Goal: Task Accomplishment & Management: Manage account settings

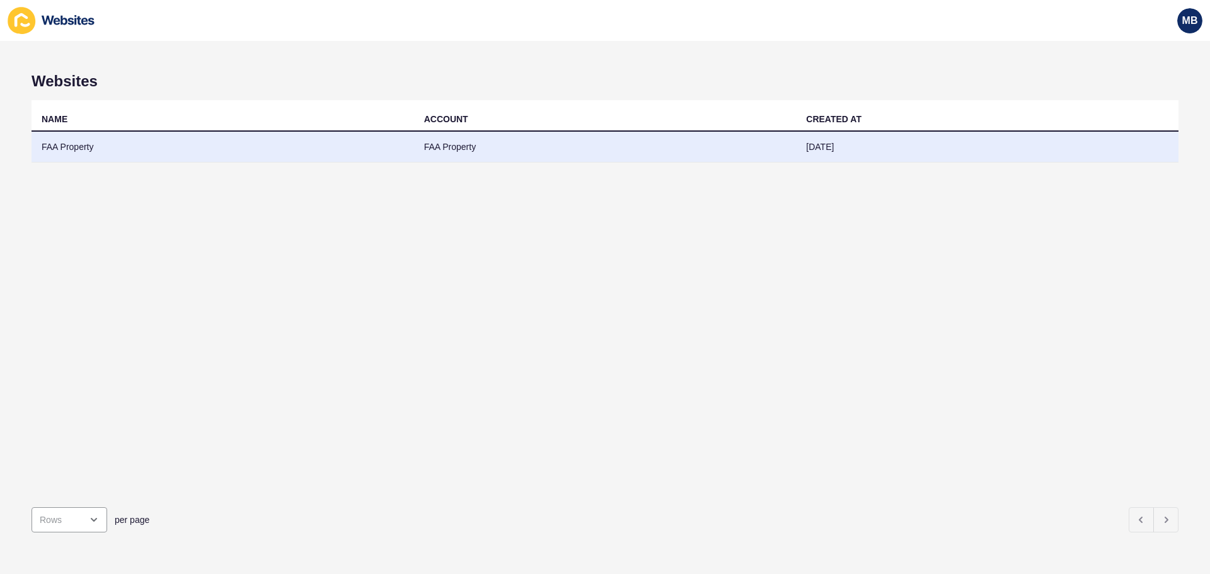
click at [105, 156] on td "FAA Property" at bounding box center [223, 147] width 383 height 31
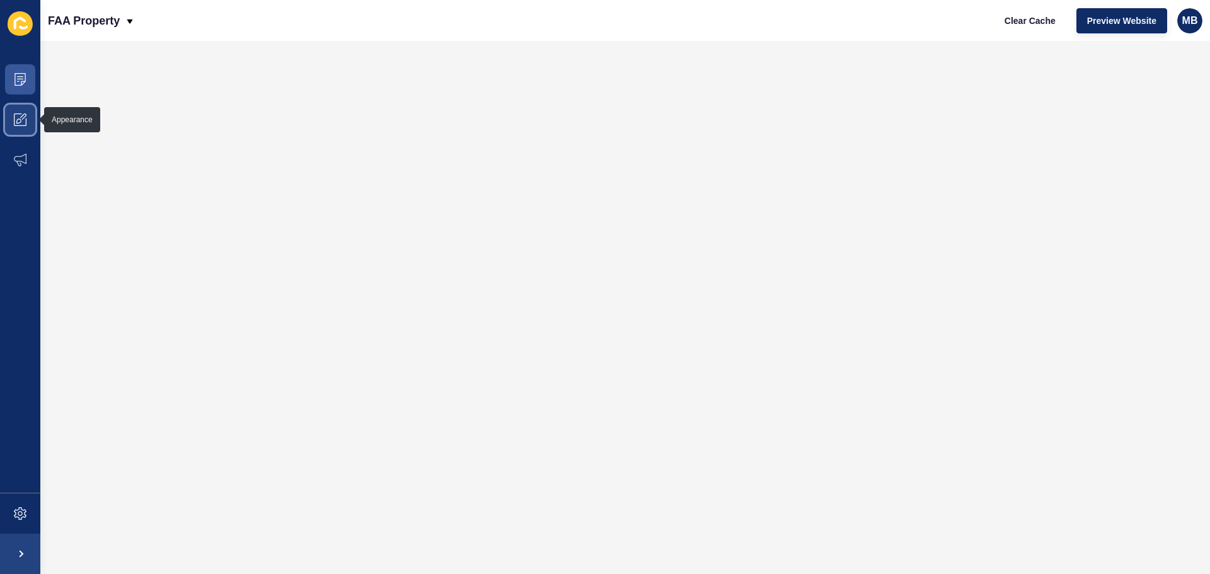
click at [18, 113] on span at bounding box center [20, 120] width 40 height 40
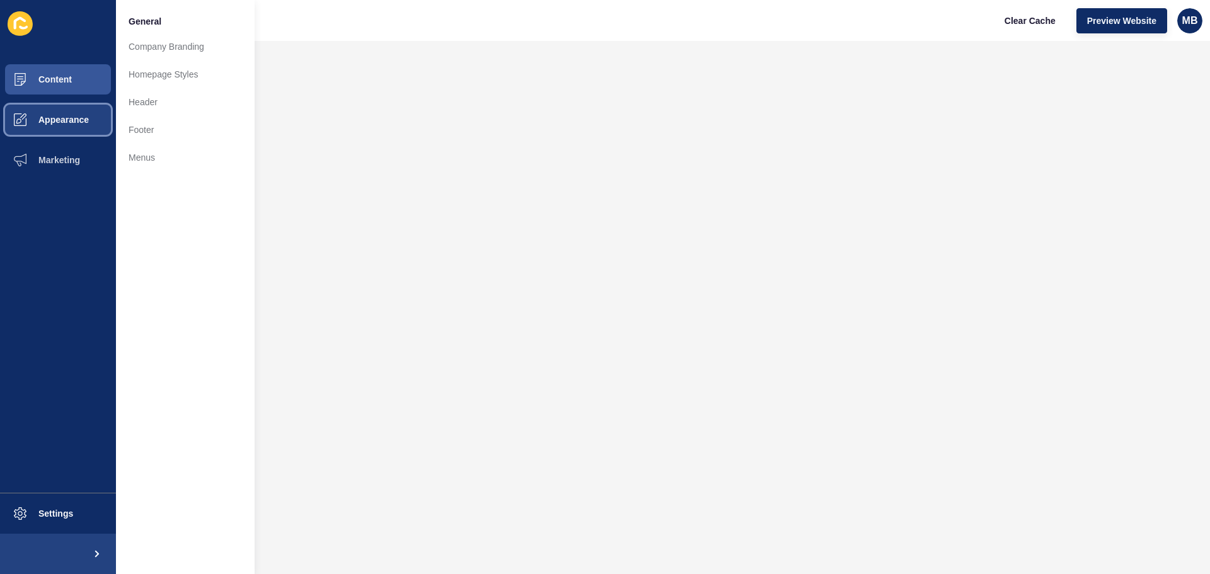
click at [64, 121] on span "Appearance" at bounding box center [43, 120] width 91 height 10
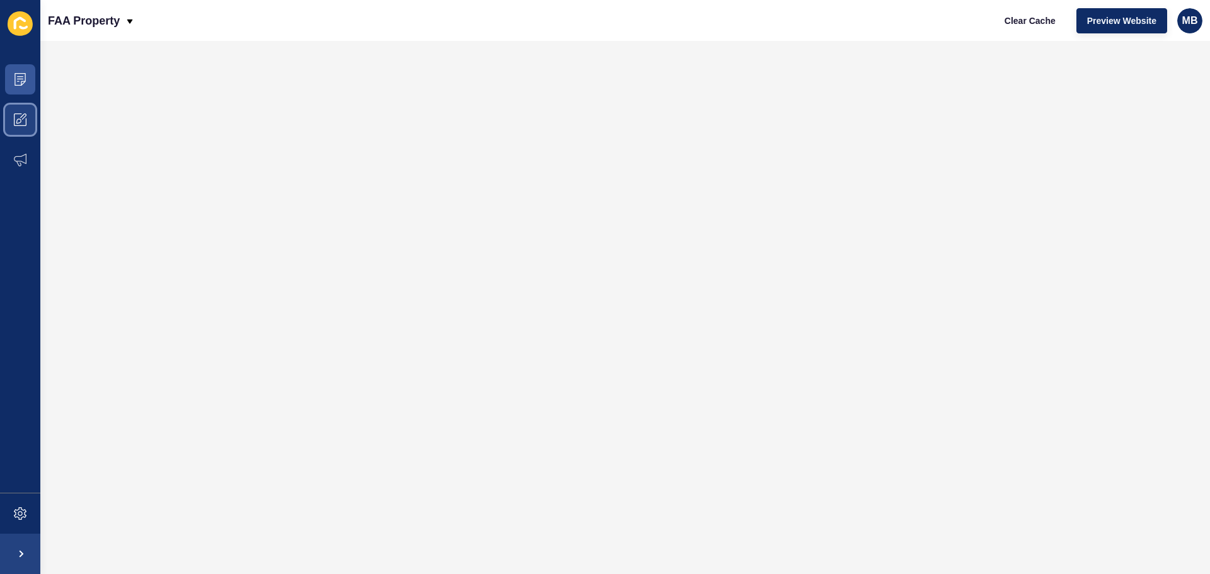
click at [30, 110] on span at bounding box center [20, 120] width 40 height 40
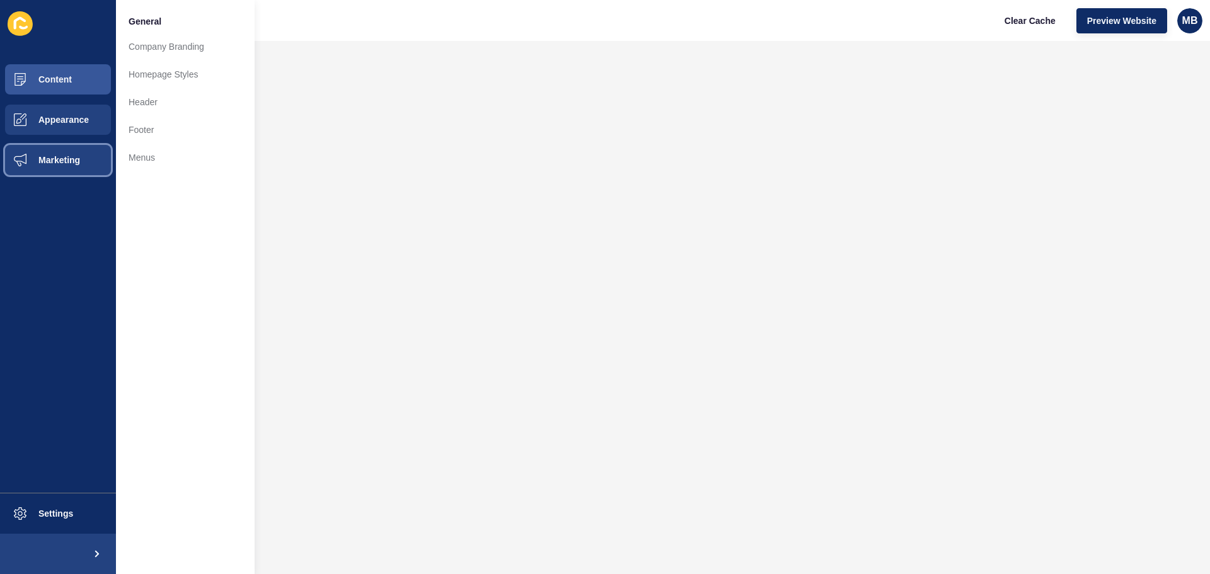
click at [45, 156] on span "Marketing" at bounding box center [39, 160] width 82 height 10
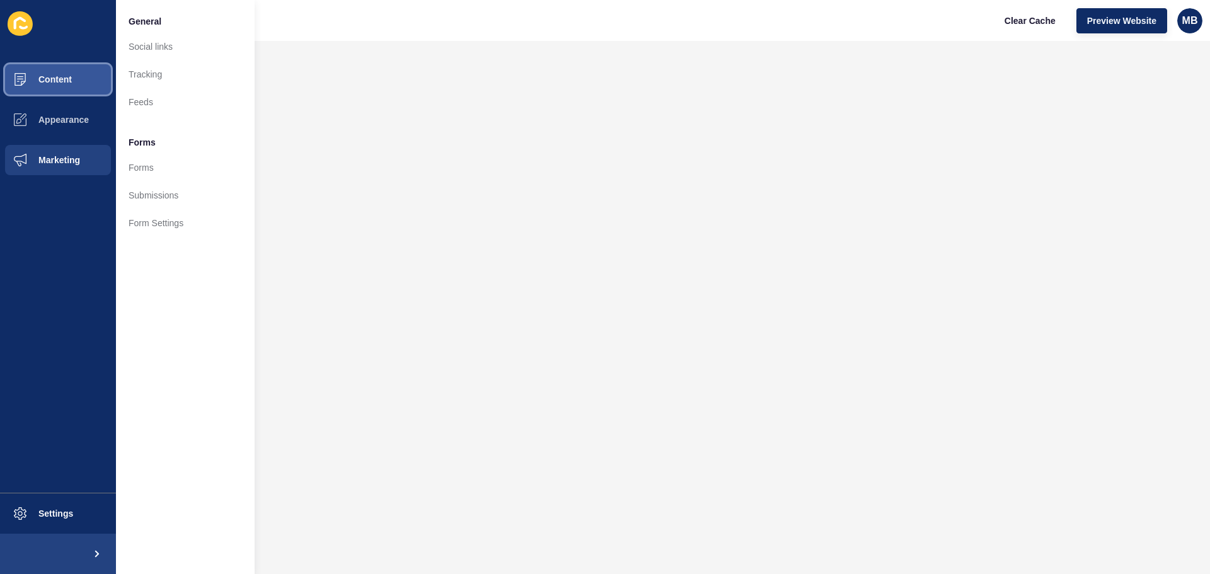
click at [47, 82] on span "Content" at bounding box center [35, 79] width 74 height 10
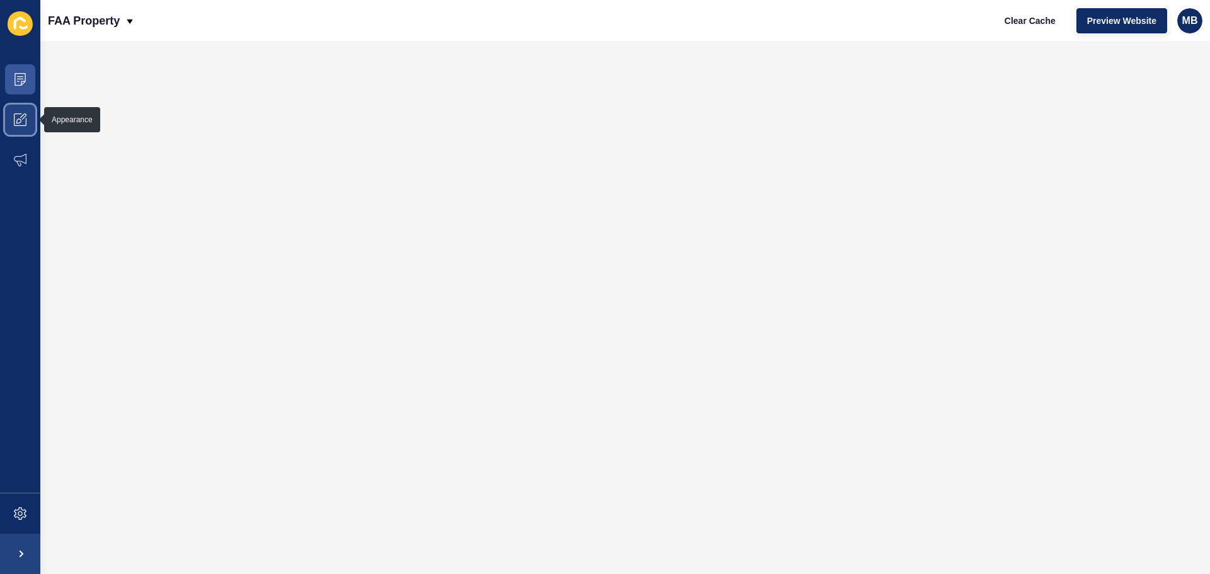
click at [21, 120] on icon at bounding box center [20, 119] width 13 height 13
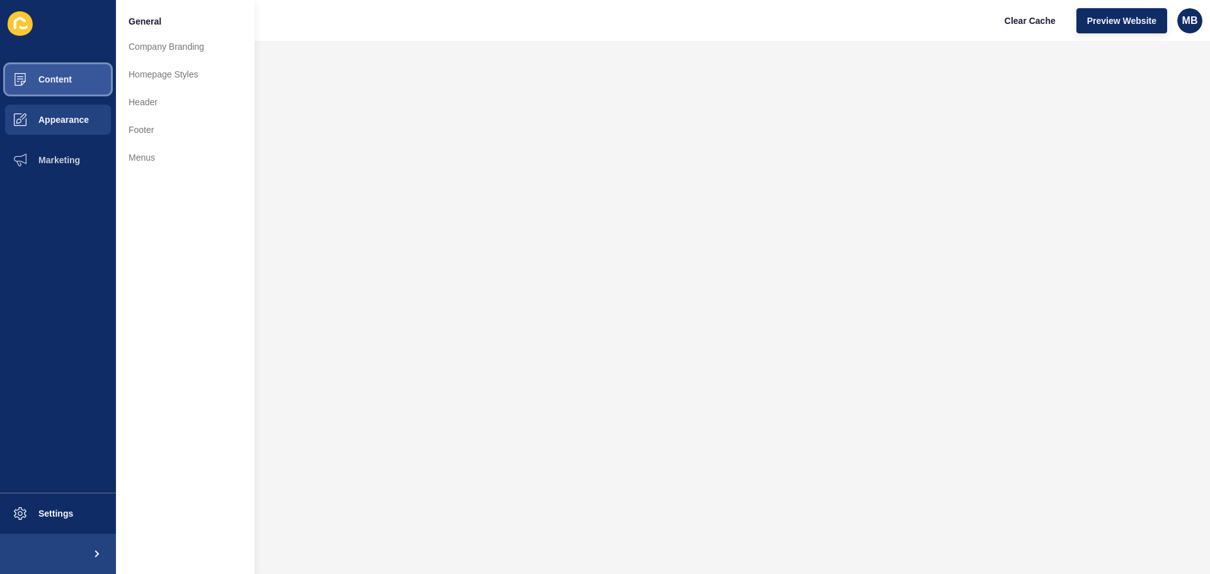
click at [75, 76] on button "Content" at bounding box center [58, 79] width 116 height 40
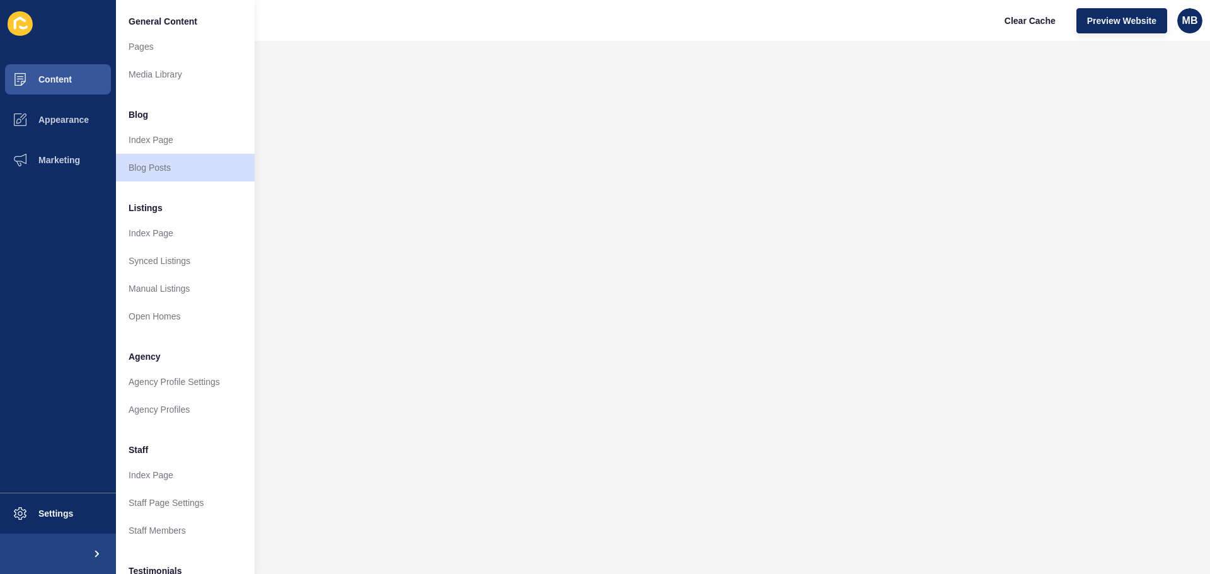
click at [165, 28] on li "General Content" at bounding box center [185, 20] width 139 height 25
click at [158, 38] on link "Pages" at bounding box center [185, 47] width 139 height 28
